Goal: Task Accomplishment & Management: Use online tool/utility

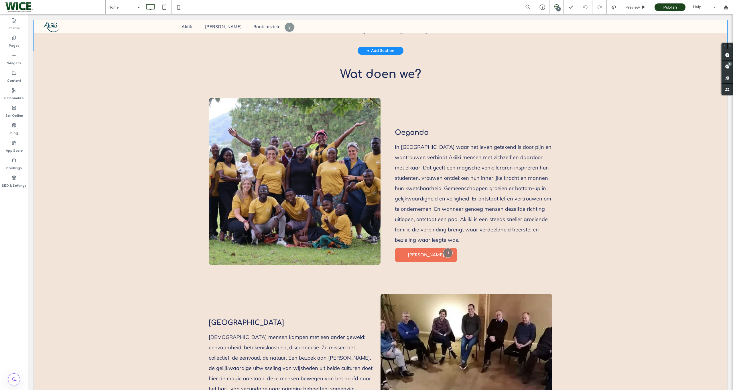
scroll to position [250, 0]
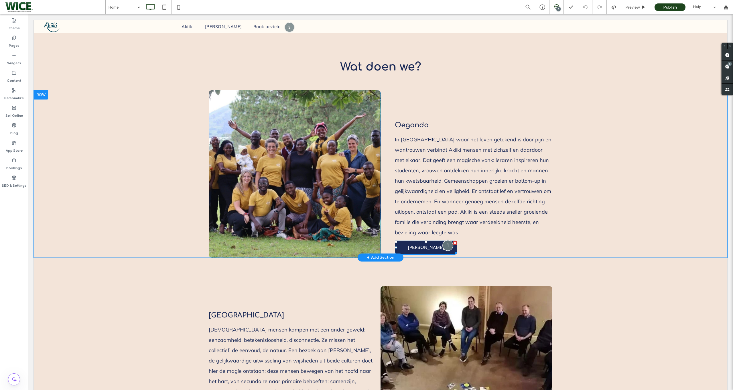
click at [448, 247] on div at bounding box center [448, 245] width 11 height 11
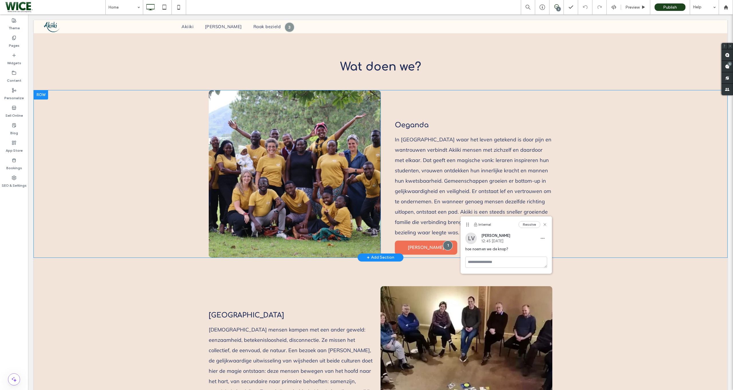
click at [595, 241] on div "Click To Paste Oeganda In [GEOGRAPHIC_DATA] waar het leven getekend is door pij…" at bounding box center [381, 173] width 694 height 167
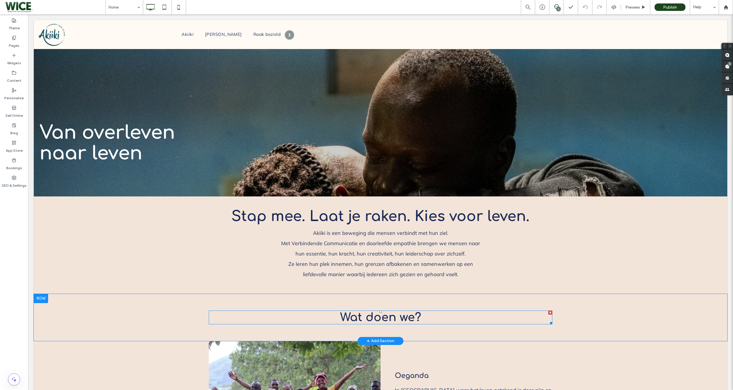
scroll to position [0, 0]
click at [624, 10] on div "Preview" at bounding box center [635, 7] width 29 height 14
click at [628, 9] on span "Preview" at bounding box center [633, 7] width 14 height 5
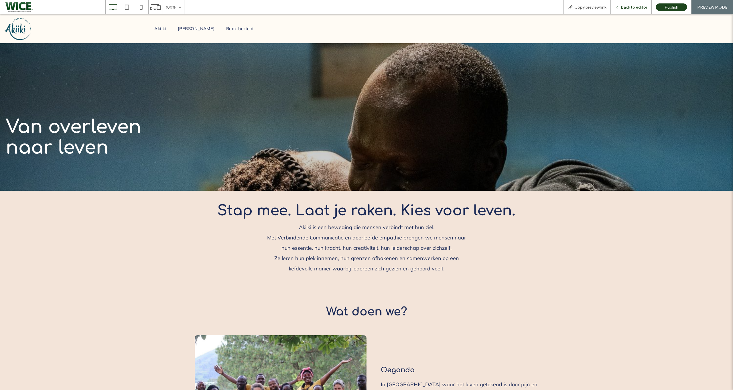
click at [632, 8] on span "Back to editor" at bounding box center [634, 7] width 26 height 5
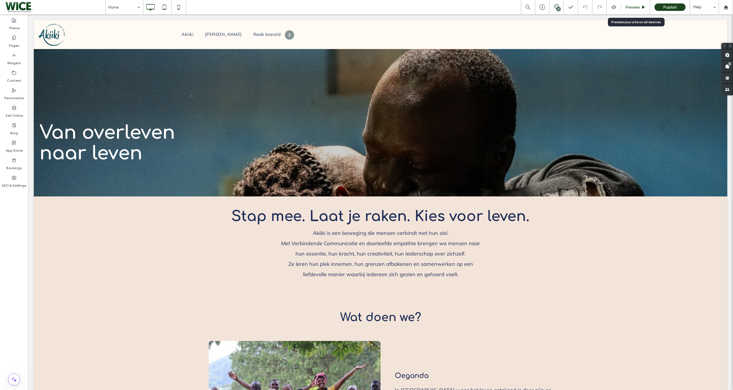
click at [637, 12] on div "Preview" at bounding box center [635, 7] width 29 height 14
click at [637, 8] on span "Preview" at bounding box center [633, 7] width 14 height 5
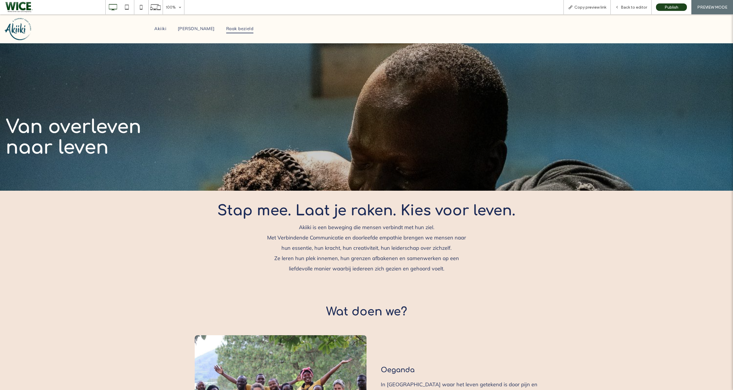
click at [235, 31] on span "Raak bezield" at bounding box center [239, 28] width 27 height 9
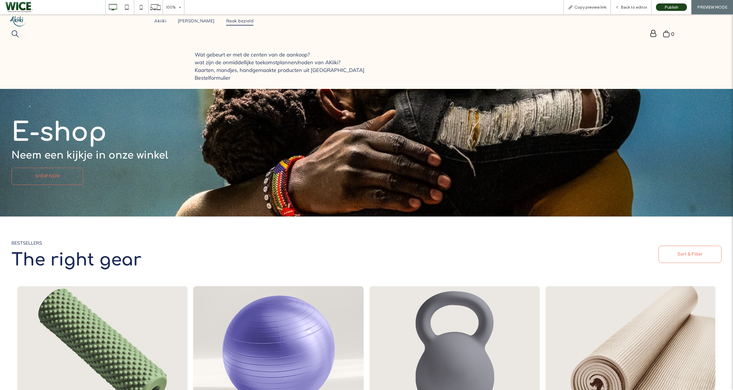
scroll to position [30, 0]
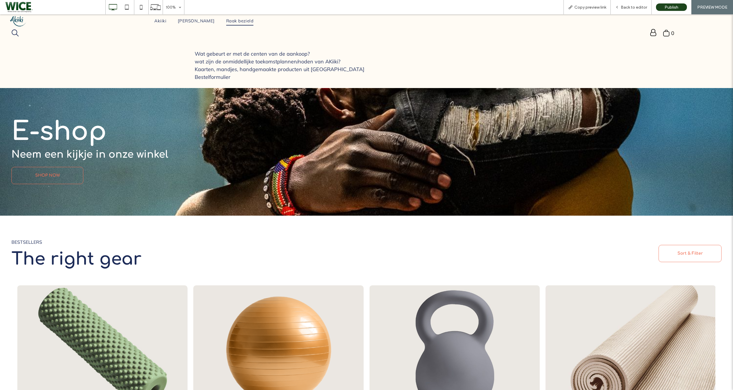
click at [355, 264] on div "BESTSELLERS ﻿ The right gear Click To Paste" at bounding box center [188, 253] width 355 height 37
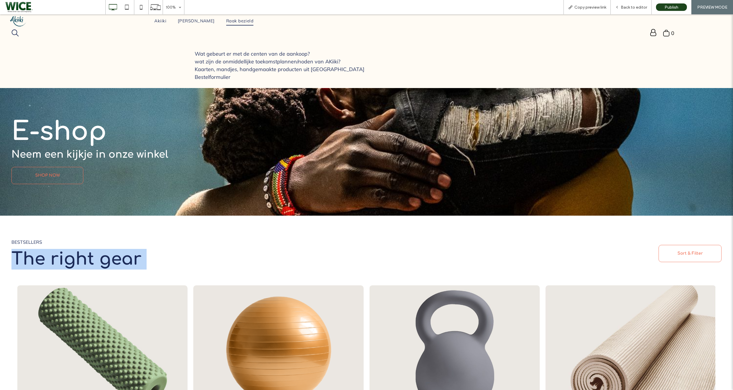
click at [230, 75] on span "Bestelformulier" at bounding box center [213, 77] width 36 height 7
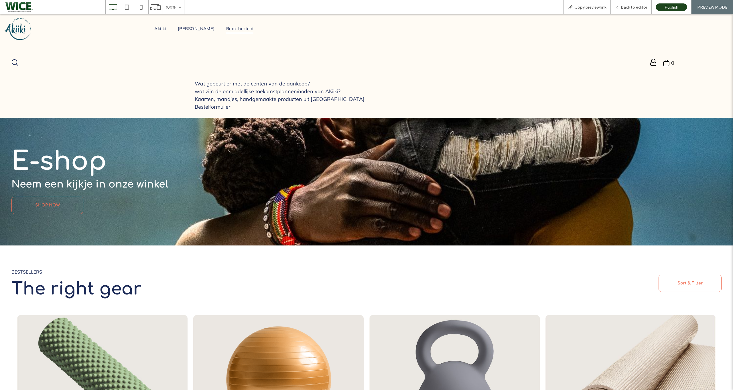
scroll to position [0, 0]
click at [198, 30] on span "[PERSON_NAME]" at bounding box center [196, 28] width 37 height 9
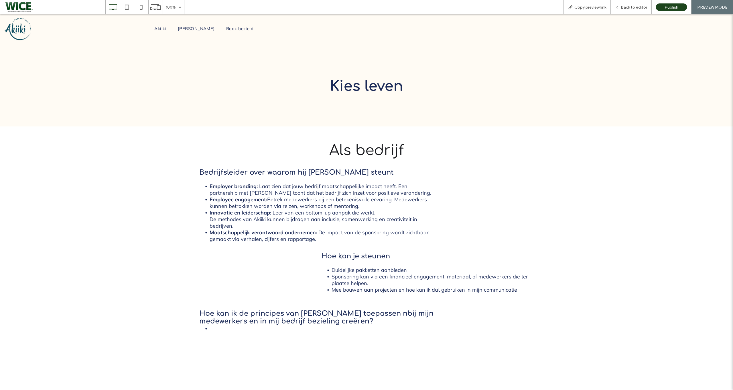
click at [166, 31] on span "Akiiki" at bounding box center [160, 28] width 12 height 9
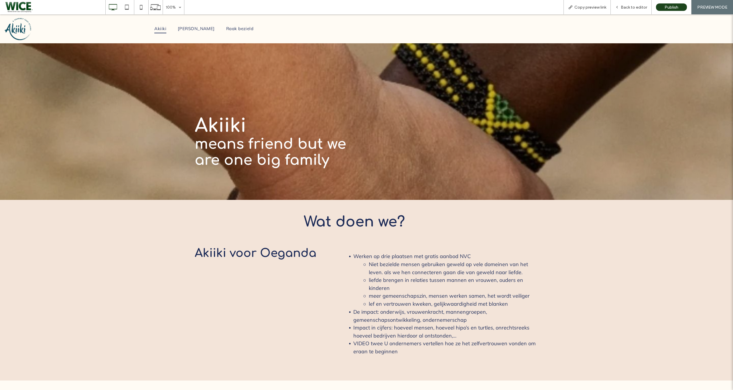
click at [196, 35] on nav "Akiiki Kies Leven Raak bezield" at bounding box center [204, 28] width 155 height 13
click at [200, 32] on span "[PERSON_NAME]" at bounding box center [196, 28] width 37 height 9
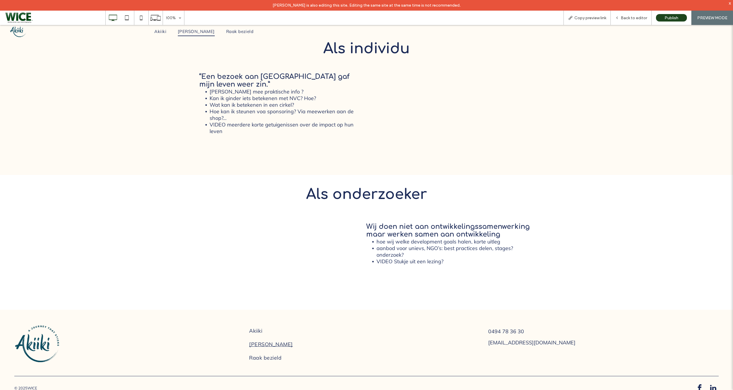
scroll to position [389, 0]
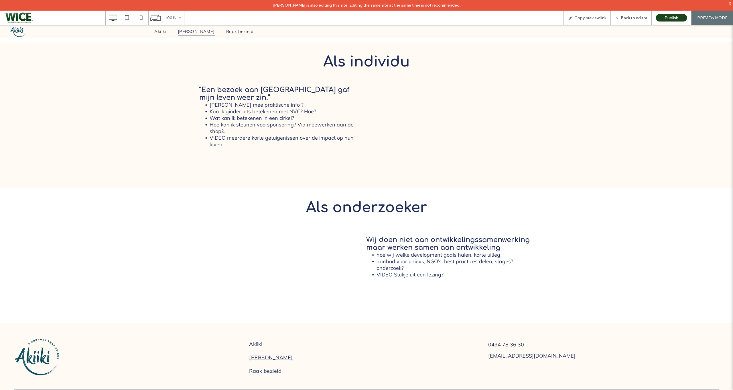
click at [389, 210] on strong "Als onderzoeker" at bounding box center [366, 207] width 121 height 16
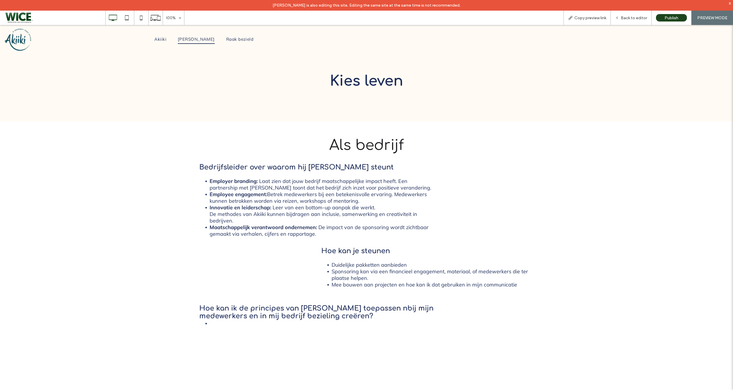
scroll to position [0, 0]
click at [166, 37] on span "Akiiki" at bounding box center [160, 39] width 12 height 9
click at [169, 37] on div at bounding box center [366, 195] width 733 height 390
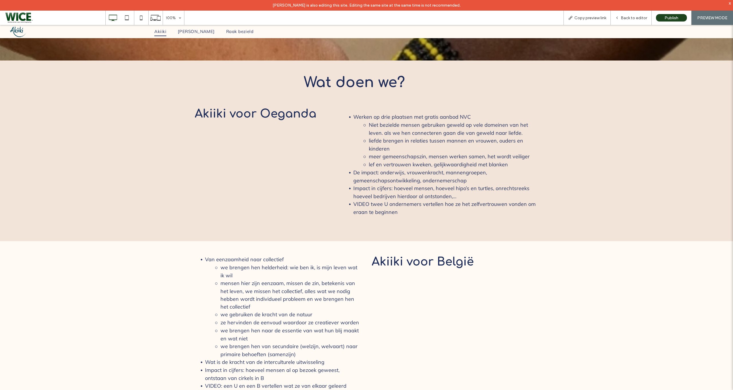
scroll to position [45, 0]
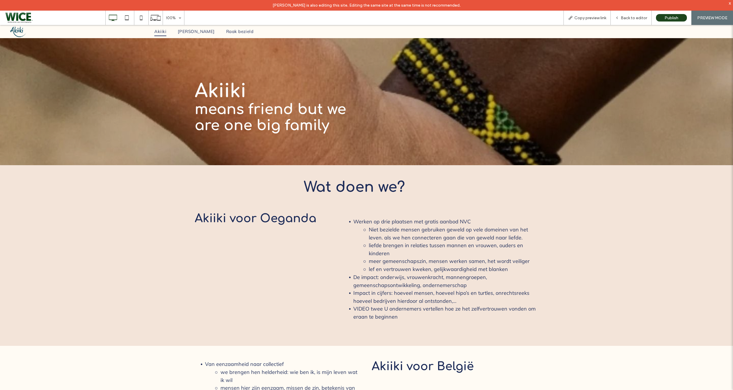
click at [0, 25] on img at bounding box center [0, 25] width 0 height 0
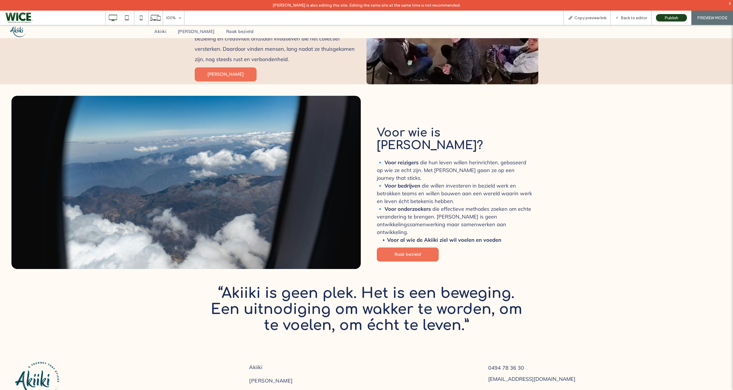
scroll to position [607, 0]
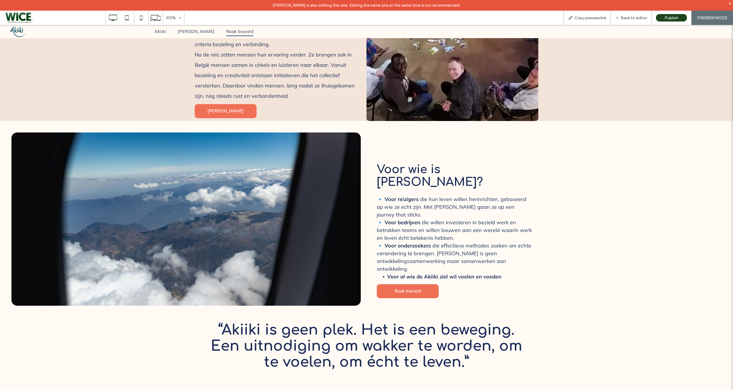
click at [221, 32] on link "Raak bezield" at bounding box center [240, 31] width 39 height 9
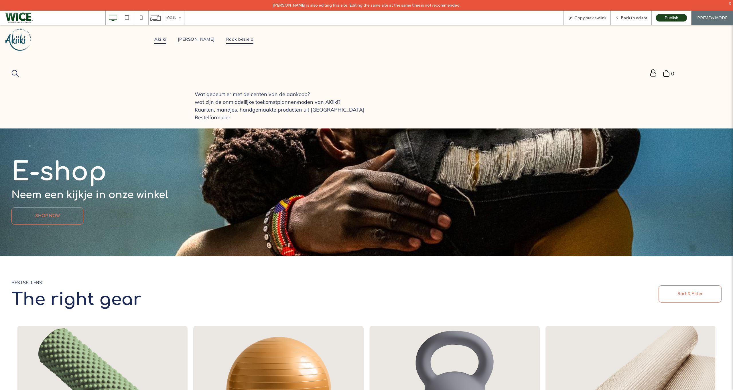
click at [166, 38] on span "Akiiki" at bounding box center [160, 39] width 12 height 9
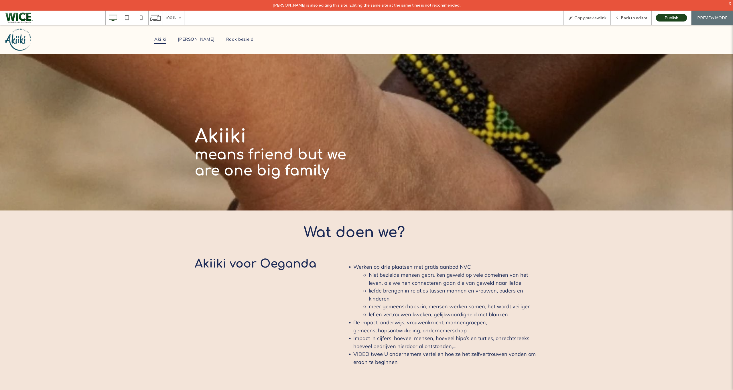
click at [652, 19] on div "Publish" at bounding box center [672, 18] width 40 height 14
click at [641, 19] on span "Back to editor" at bounding box center [634, 17] width 26 height 5
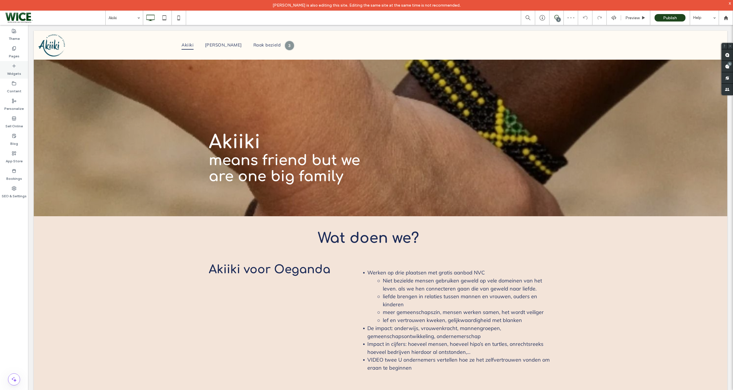
click at [14, 76] on label "Widgets" at bounding box center [14, 72] width 14 height 8
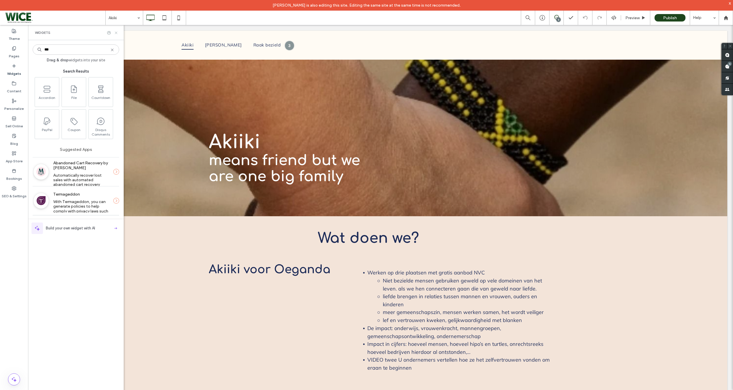
type input "***"
click at [118, 33] on icon at bounding box center [116, 33] width 4 height 4
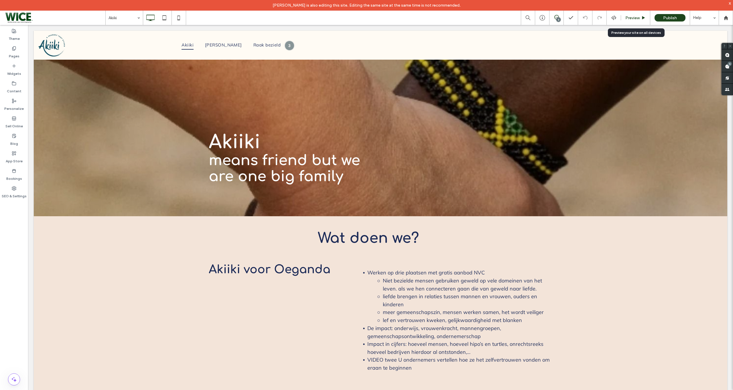
click at [635, 17] on span "Preview" at bounding box center [633, 17] width 14 height 5
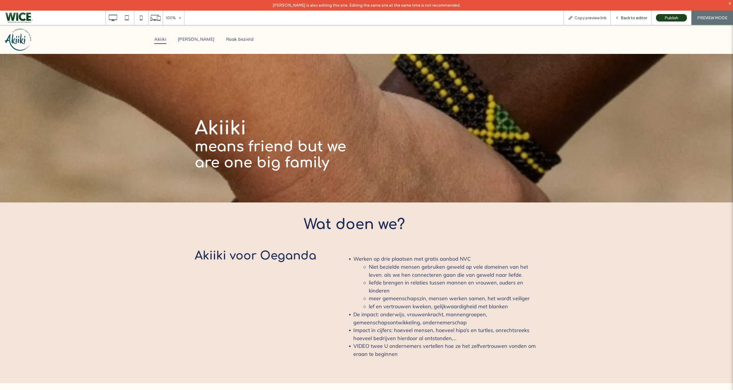
click at [631, 16] on span "Back to editor" at bounding box center [634, 17] width 26 height 5
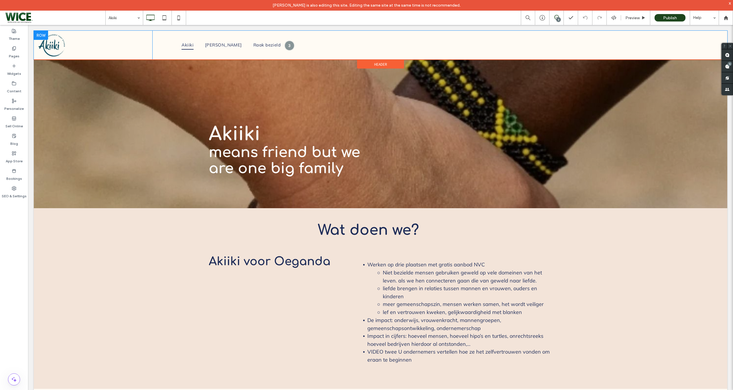
click at [630, 35] on div "Akiiki Kies Leven Raak bezield Click To Paste" at bounding box center [437, 45] width 571 height 29
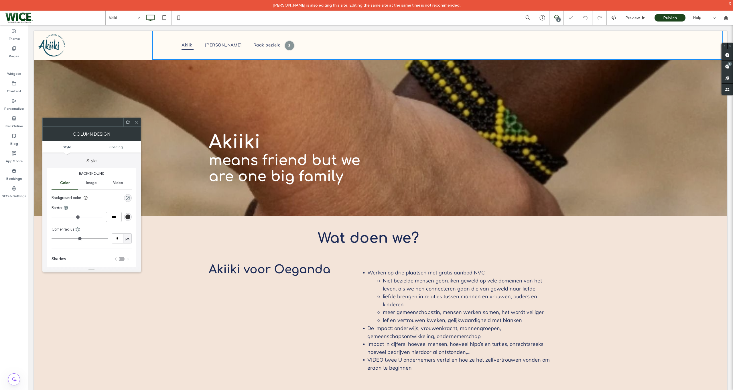
click at [137, 121] on icon at bounding box center [136, 122] width 4 height 4
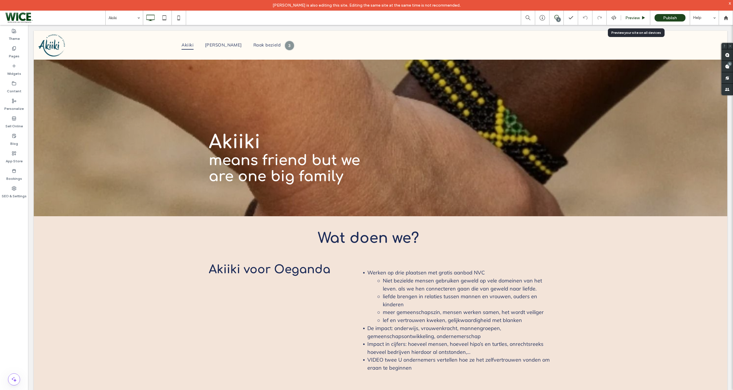
click at [642, 14] on div "Preview" at bounding box center [635, 18] width 29 height 14
click at [636, 21] on div "Preview" at bounding box center [635, 18] width 29 height 14
click at [639, 18] on span "Preview" at bounding box center [633, 17] width 14 height 5
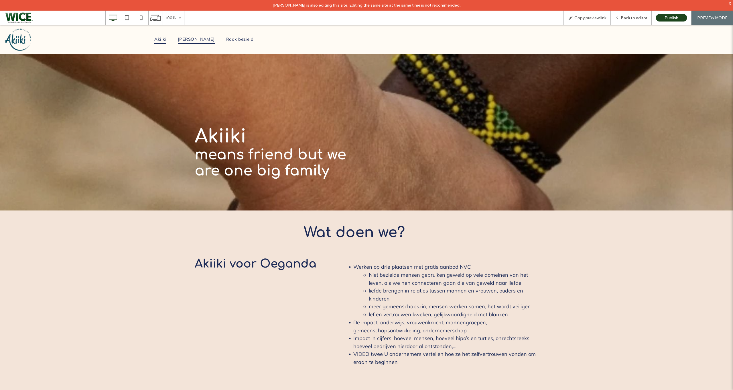
click at [189, 41] on span "[PERSON_NAME]" at bounding box center [196, 39] width 37 height 9
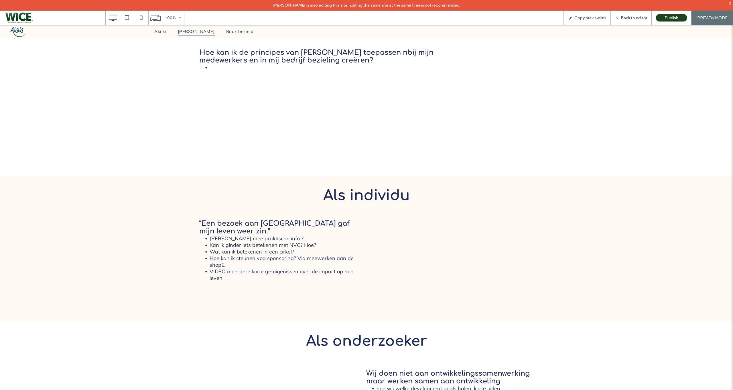
scroll to position [287, 0]
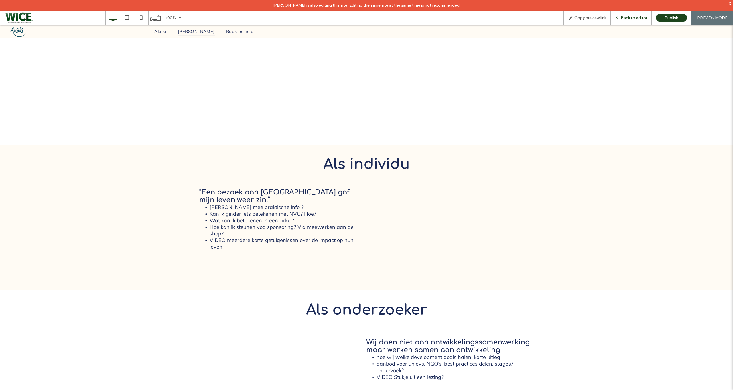
click at [641, 22] on div "Back to editor" at bounding box center [631, 18] width 41 height 14
click at [639, 23] on div "Back to editor" at bounding box center [631, 18] width 41 height 14
click at [634, 18] on span "Back to editor" at bounding box center [634, 17] width 26 height 5
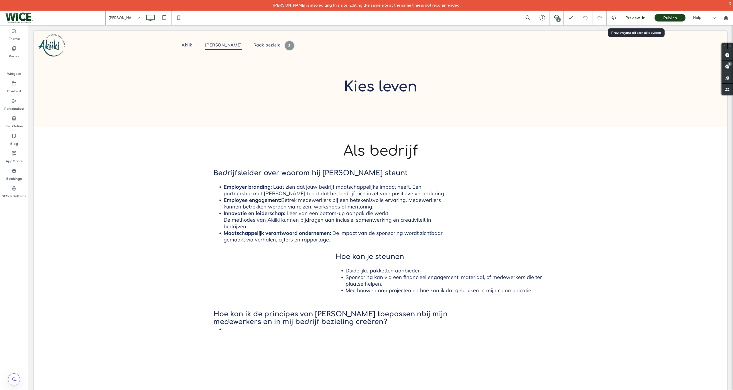
click at [635, 20] on span "Preview" at bounding box center [633, 17] width 14 height 5
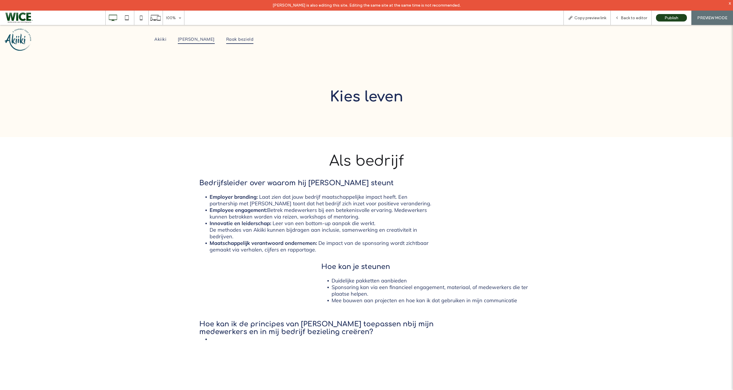
click at [235, 40] on span "Raak bezield" at bounding box center [239, 39] width 27 height 9
click at [272, 165] on div at bounding box center [366, 195] width 733 height 390
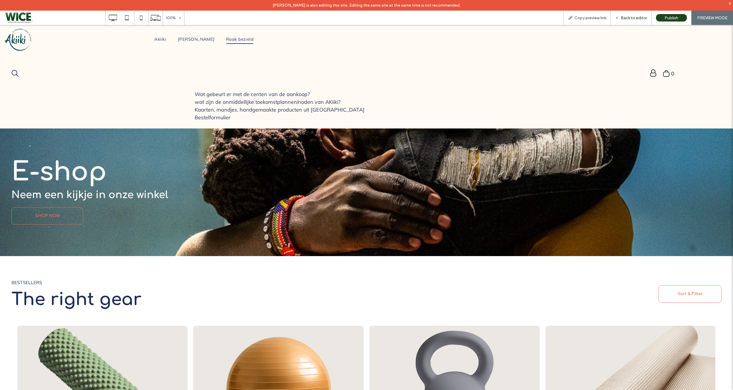
click at [631, 19] on span "Back to editor" at bounding box center [634, 17] width 26 height 5
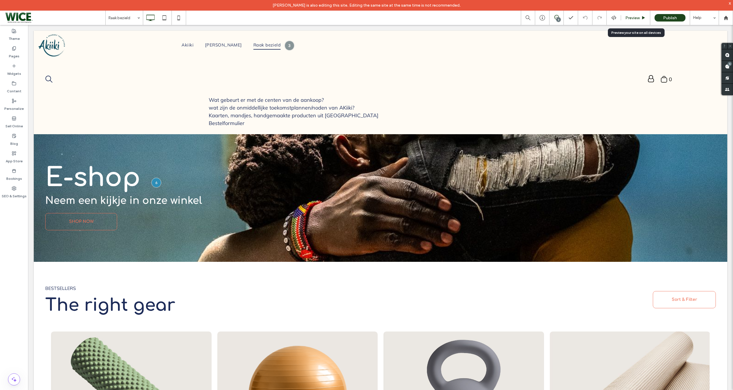
click at [637, 24] on div "Preview" at bounding box center [635, 18] width 29 height 14
click at [635, 21] on div "Preview" at bounding box center [635, 18] width 29 height 14
click at [637, 19] on span "Preview" at bounding box center [633, 17] width 14 height 5
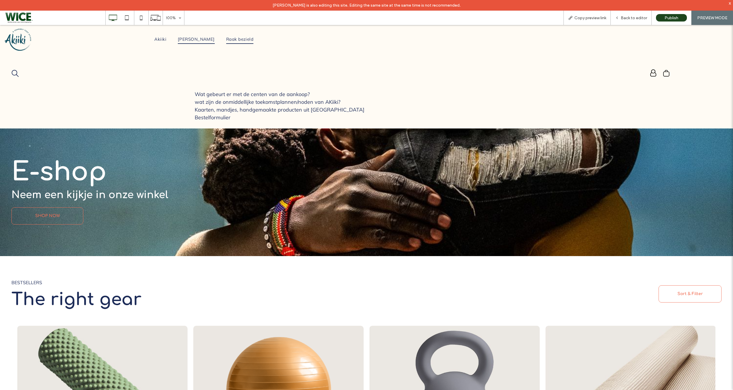
click at [201, 38] on span "[PERSON_NAME]" at bounding box center [196, 39] width 37 height 9
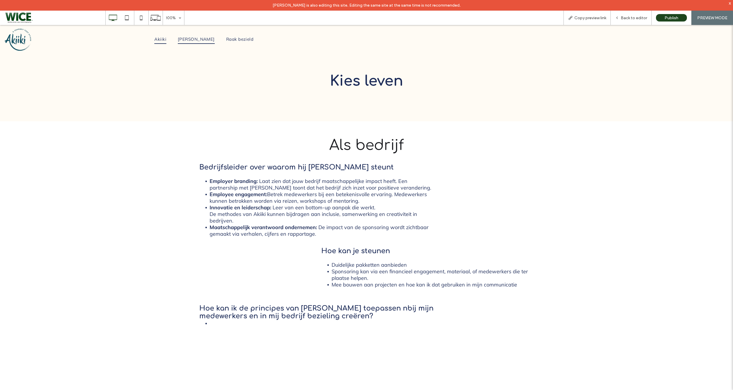
click at [166, 35] on span "Akiiki" at bounding box center [160, 39] width 12 height 9
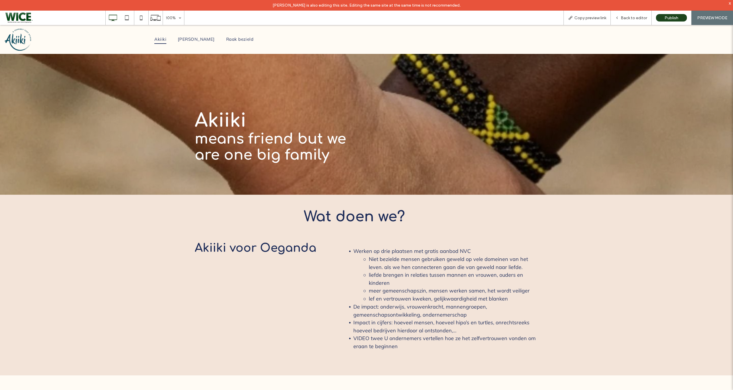
click at [632, 24] on div "Back to editor" at bounding box center [631, 18] width 41 height 14
click at [631, 23] on div "Back to editor" at bounding box center [631, 18] width 41 height 14
click at [630, 21] on div "Back to editor" at bounding box center [631, 18] width 41 height 14
click at [634, 17] on span "Back to editor" at bounding box center [634, 17] width 26 height 5
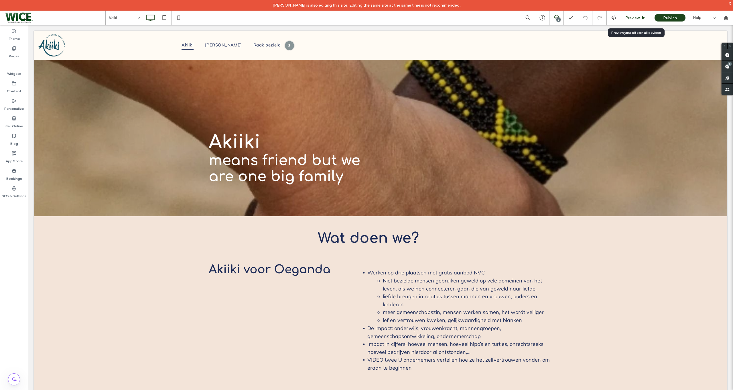
click at [629, 13] on div "Preview" at bounding box center [635, 18] width 29 height 14
click at [630, 16] on span "Preview" at bounding box center [633, 17] width 14 height 5
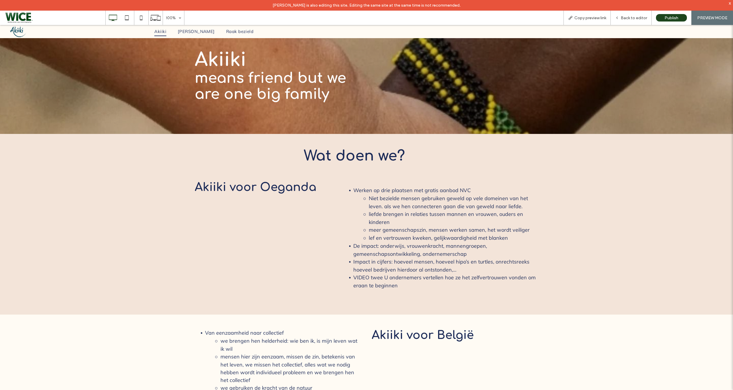
scroll to position [77, 0]
click at [623, 21] on div "Back to editor" at bounding box center [631, 18] width 41 height 14
click at [623, 19] on span "Back to editor" at bounding box center [634, 17] width 26 height 5
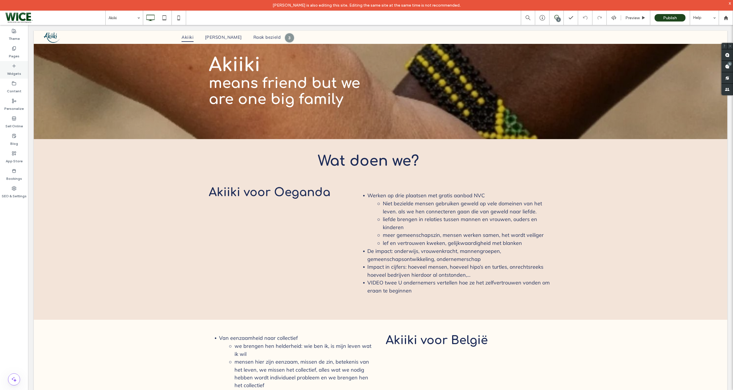
click at [11, 65] on div "Widgets" at bounding box center [14, 69] width 28 height 17
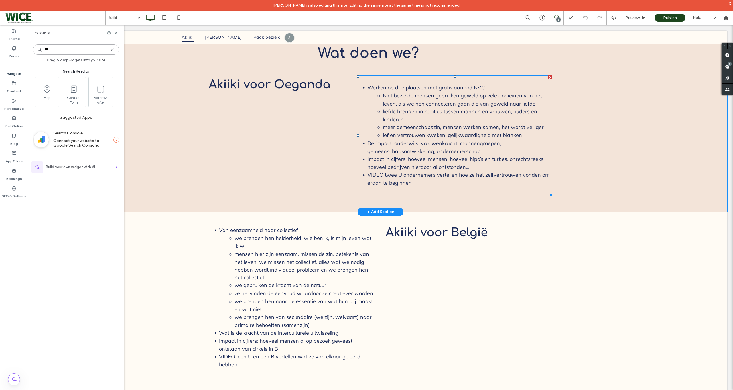
scroll to position [207, 0]
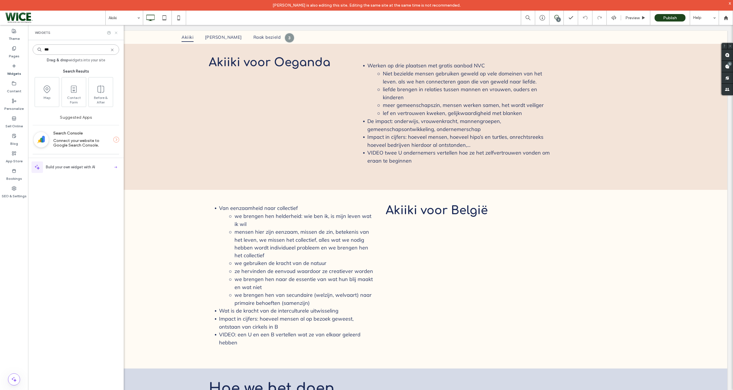
type input "***"
click at [116, 32] on icon at bounding box center [116, 33] width 4 height 4
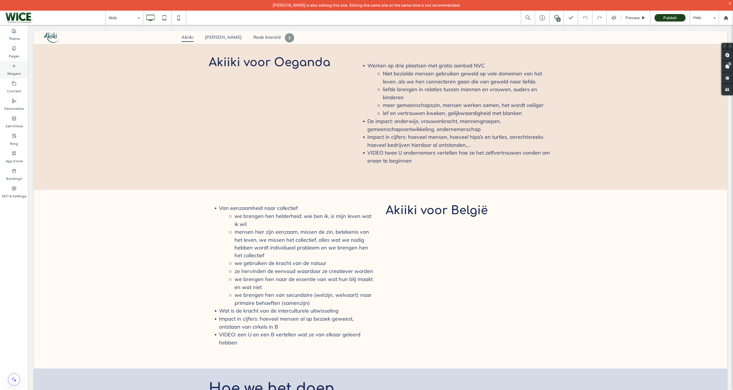
click at [16, 67] on icon at bounding box center [14, 66] width 5 height 5
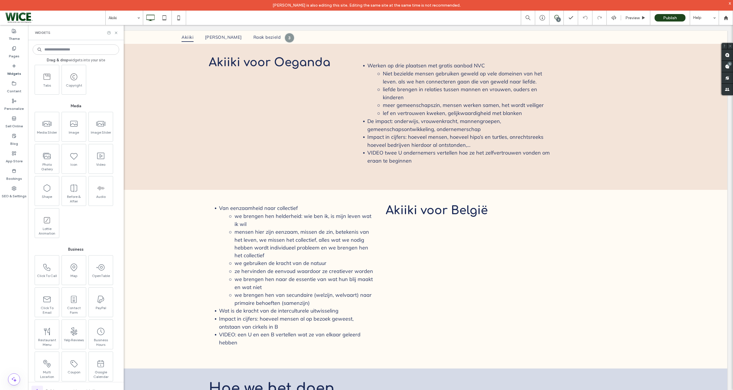
scroll to position [429, 0]
drag, startPoint x: 626, startPoint y: 280, endPoint x: 727, endPoint y: 67, distance: 235.9
click at [727, 67] on use at bounding box center [727, 66] width 5 height 5
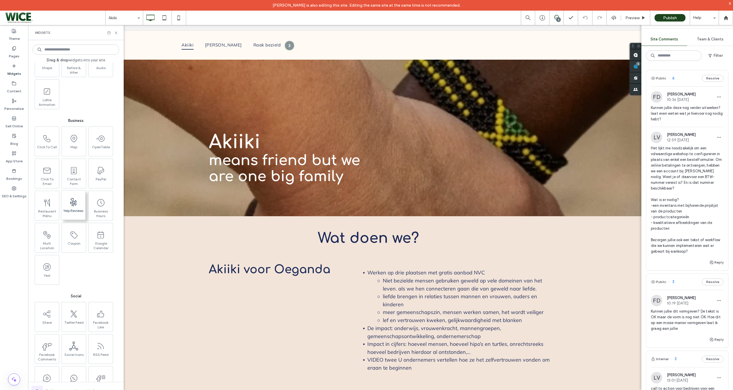
scroll to position [555, 0]
